Goal: Contribute content

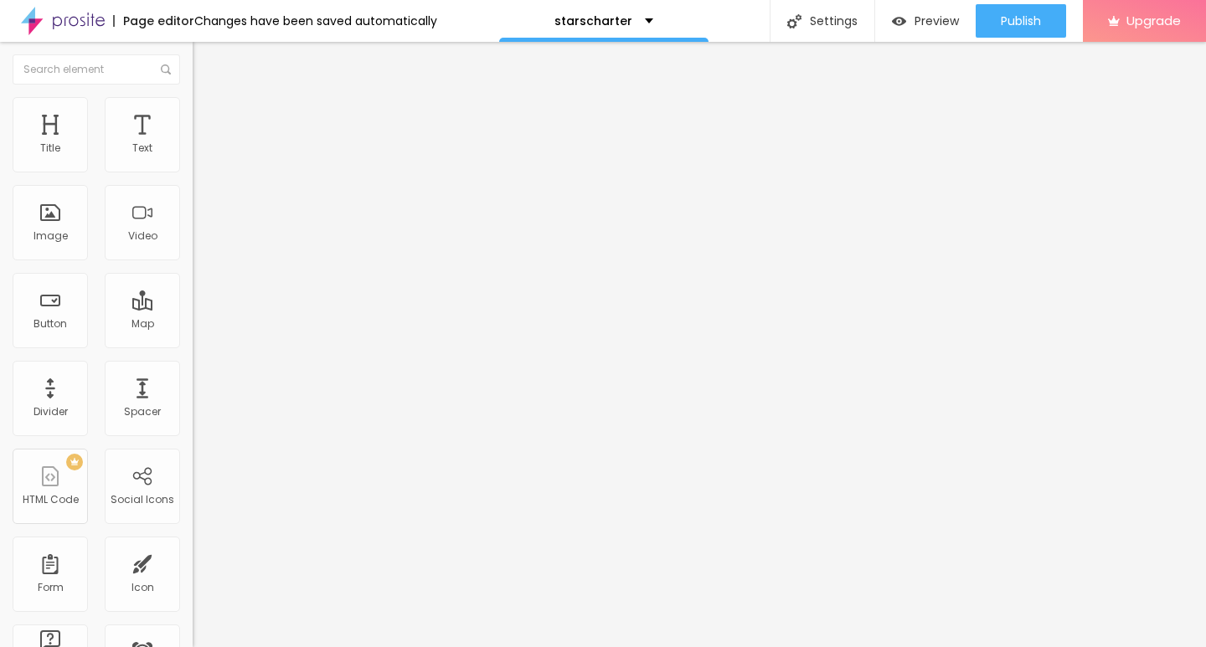
click at [193, 373] on img at bounding box center [197, 368] width 8 height 8
click at [193, 144] on span "Add image" at bounding box center [227, 137] width 69 height 14
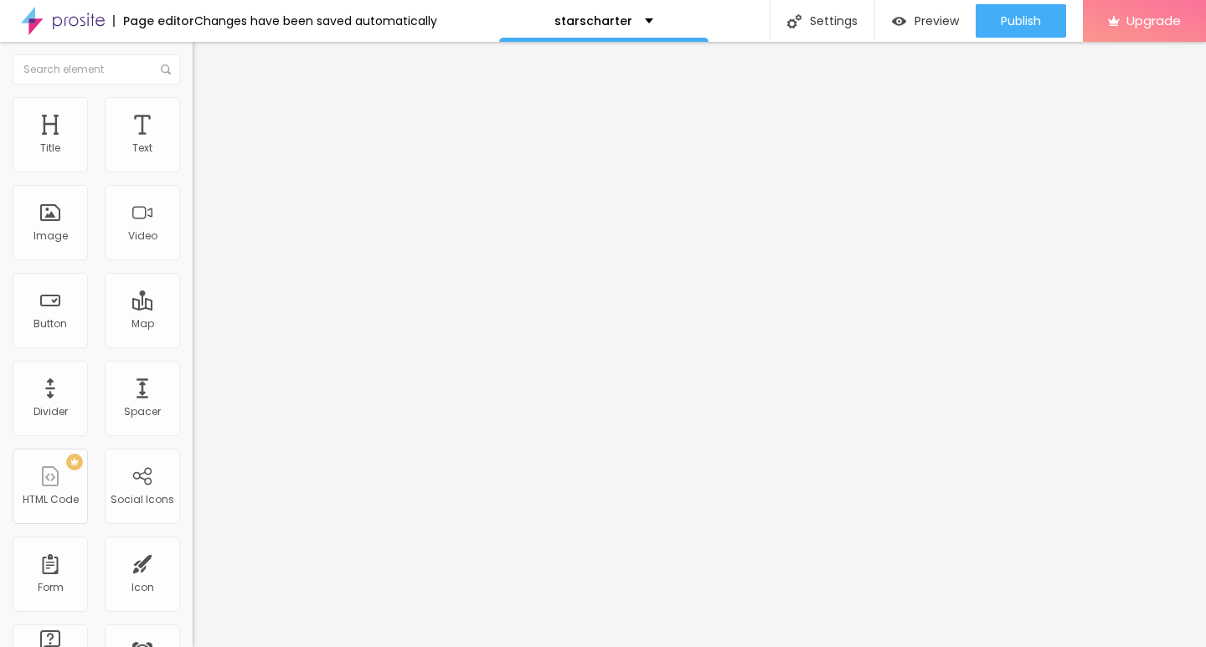
click at [193, 105] on img at bounding box center [200, 104] width 15 height 15
type input "10"
click at [193, 172] on input "range" at bounding box center [247, 164] width 108 height 13
type input "10"
click at [205, 65] on div "Edit Image" at bounding box center [249, 60] width 88 height 13
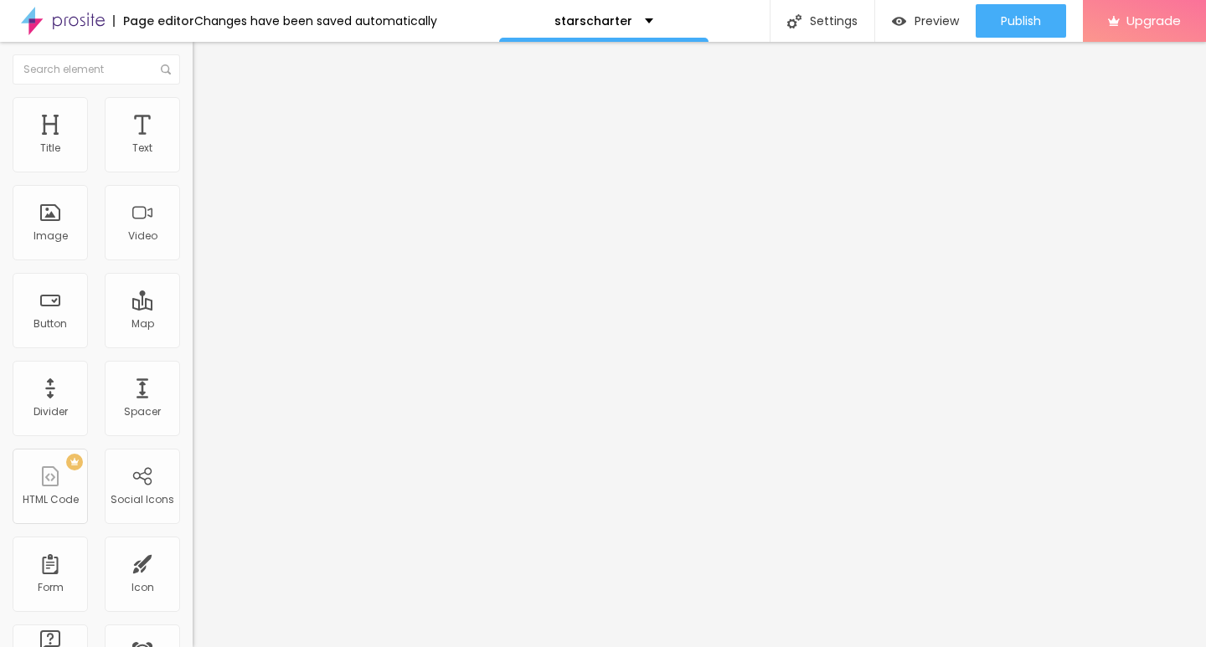
click at [205, 64] on div "Edit Text" at bounding box center [243, 60] width 76 height 13
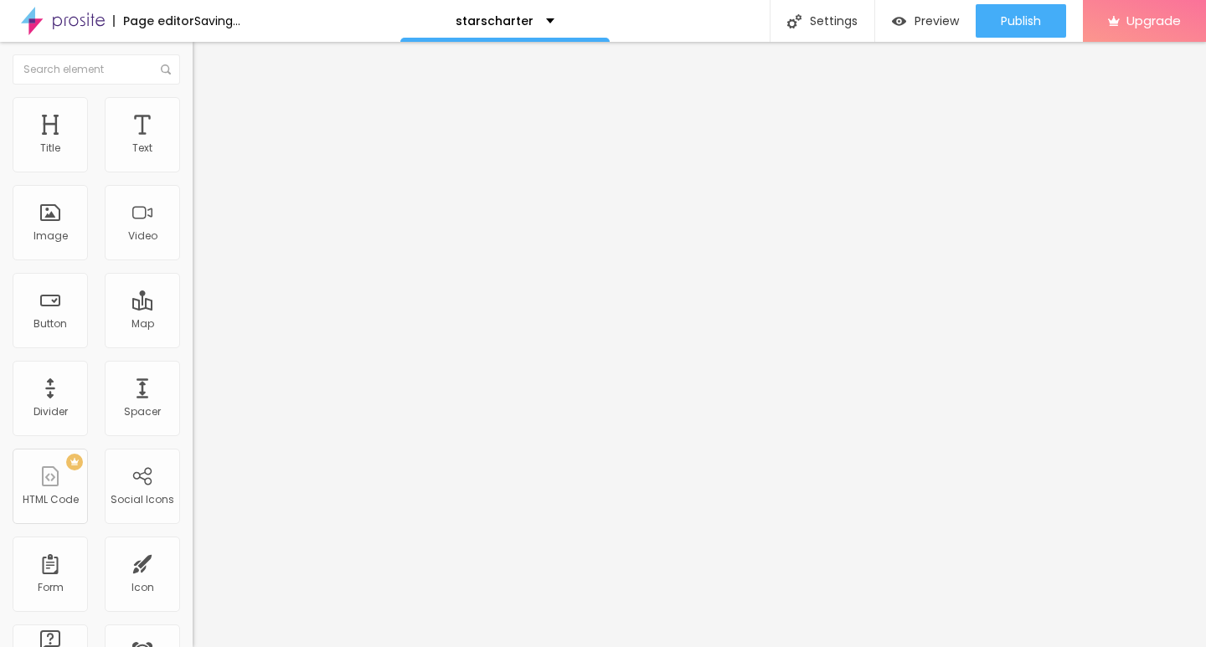
click at [193, 264] on span "Default" at bounding box center [211, 257] width 36 height 14
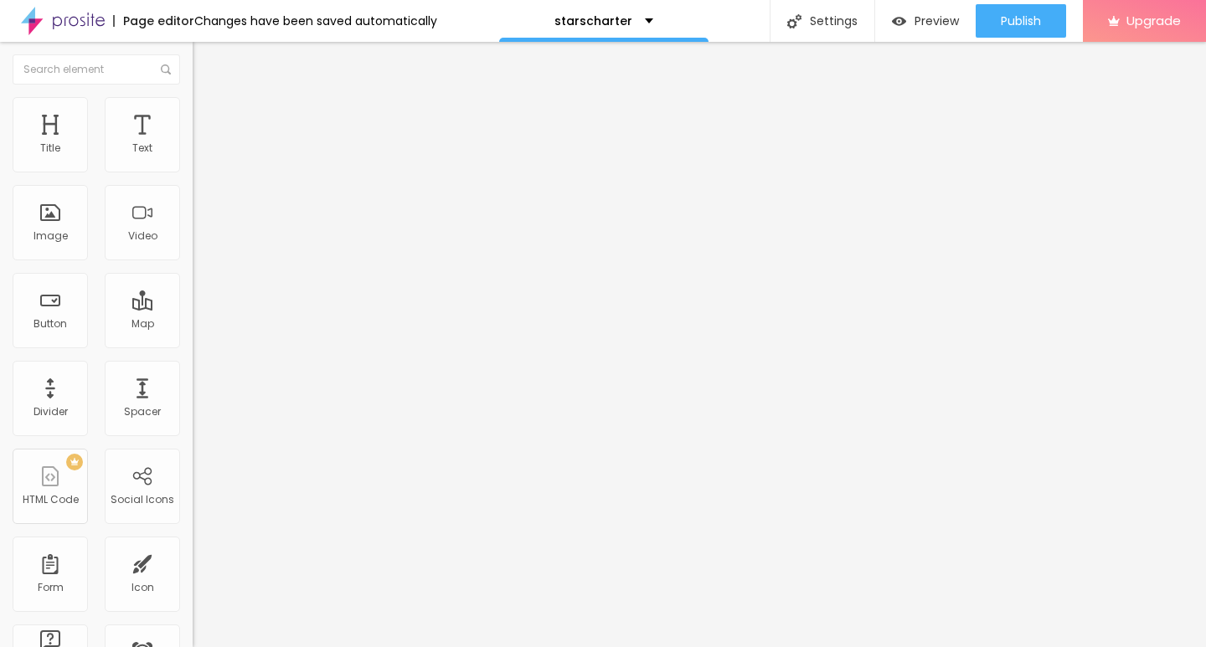
click at [193, 274] on span "Small" at bounding box center [208, 267] width 30 height 14
click at [193, 157] on input "Click me" at bounding box center [293, 149] width 201 height 17
paste input "→ VIEW DOCUMENT HERE"
type input "→ VIEW DOCUMENT HERE"
click at [193, 345] on input "https://" at bounding box center [293, 336] width 201 height 17
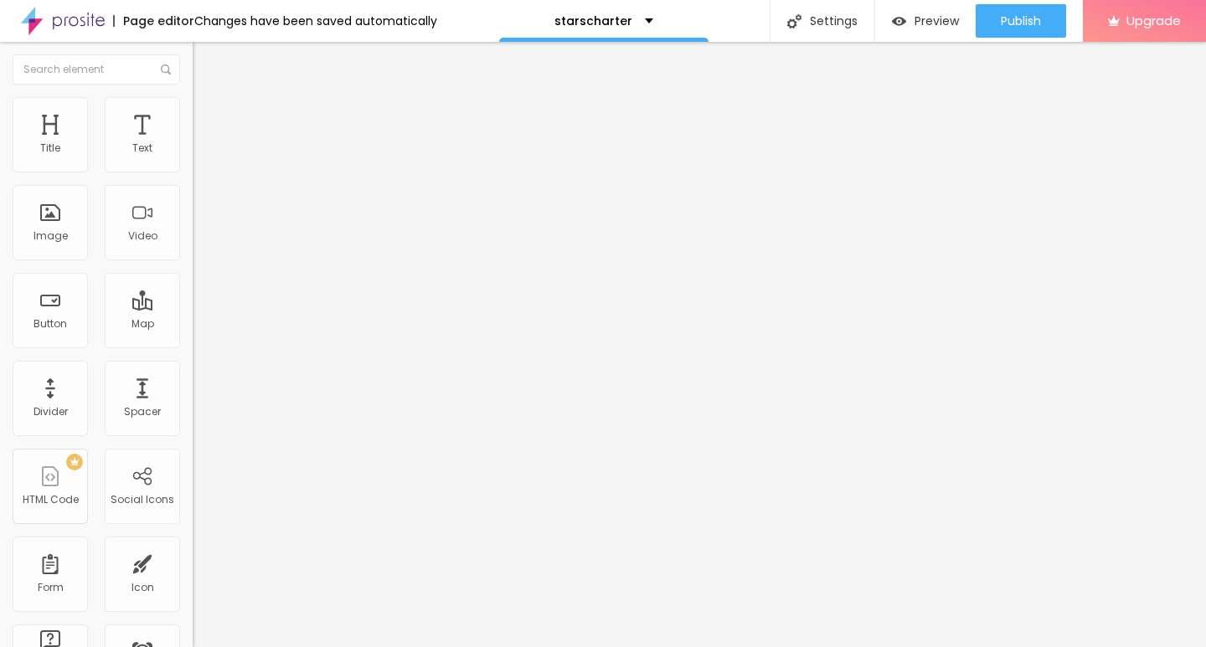
paste input "ummmf—.[DOMAIN_NAME]"
type input "[URL][DOMAIN_NAME]"
click at [928, 29] on div "Preview" at bounding box center [925, 20] width 67 height 33
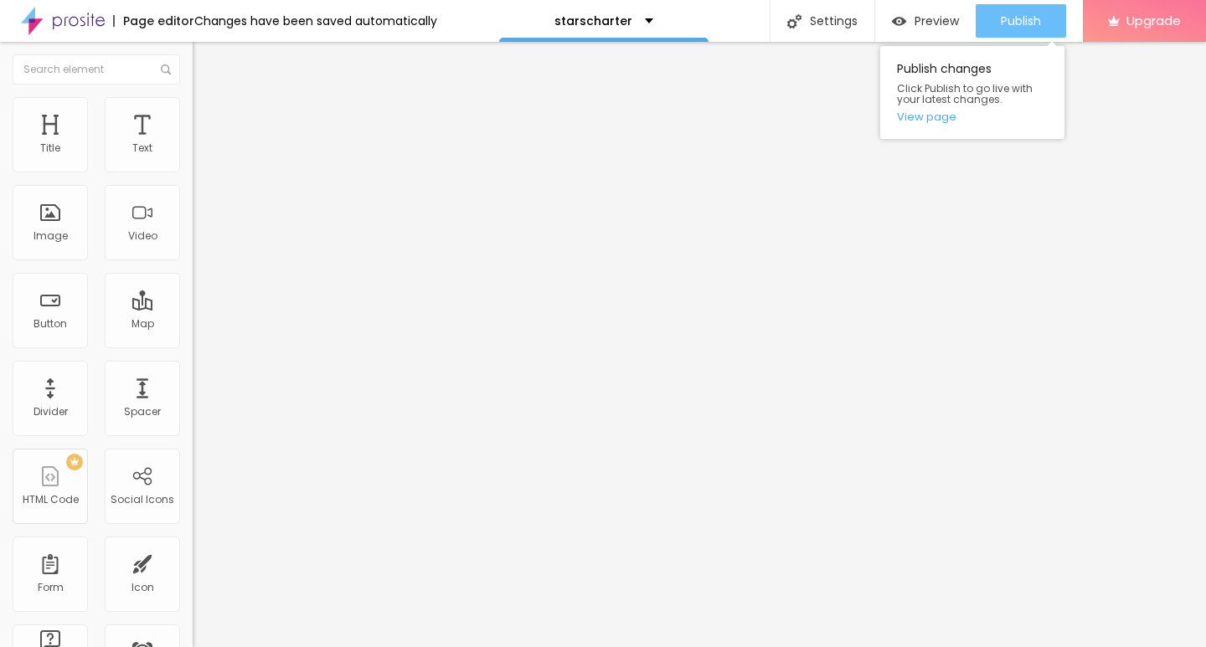
click at [1007, 18] on span "Publish" at bounding box center [1021, 20] width 40 height 13
